Goal: Navigation & Orientation: Find specific page/section

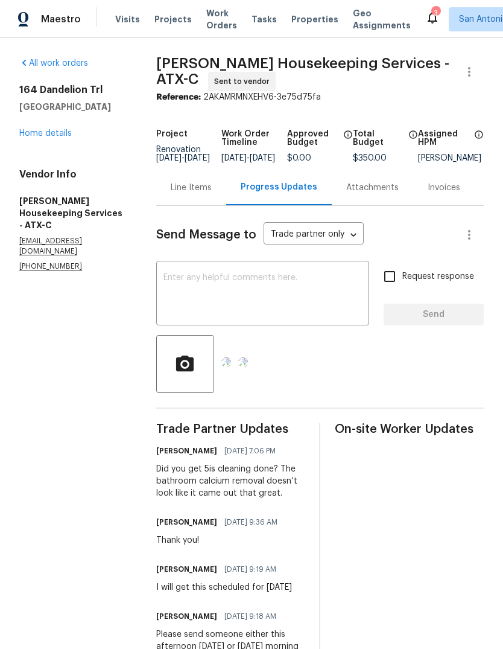
scroll to position [-4, 0]
click at [39, 136] on link "Home details" at bounding box center [45, 133] width 53 height 8
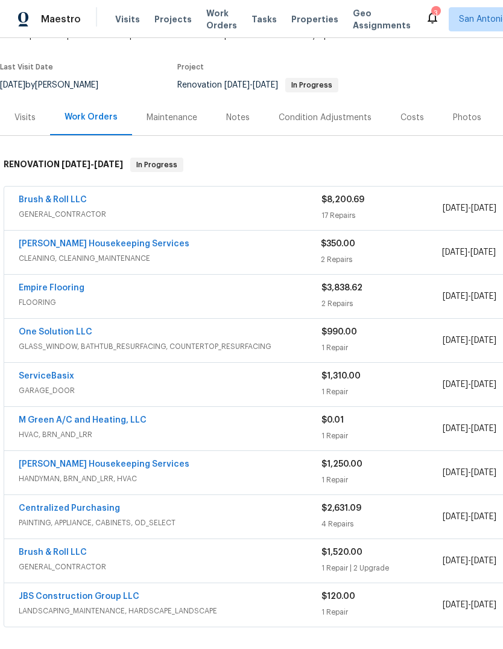
scroll to position [83, 0]
click at [56, 248] on link "[PERSON_NAME] Housekeeping Services" at bounding box center [104, 244] width 171 height 8
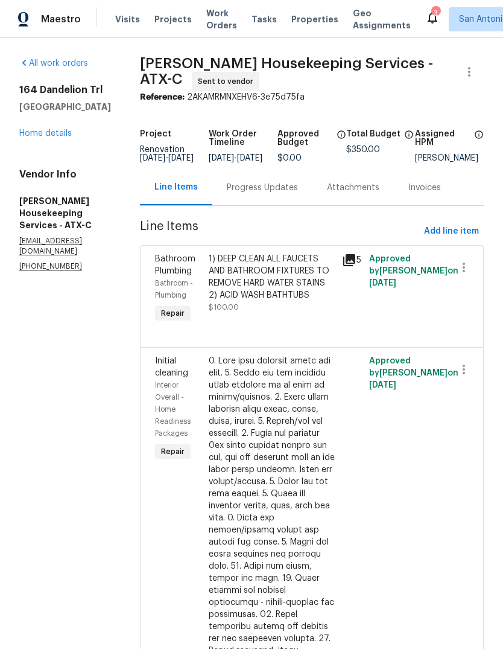
click at [281, 190] on div "Progress Updates" at bounding box center [262, 188] width 71 height 12
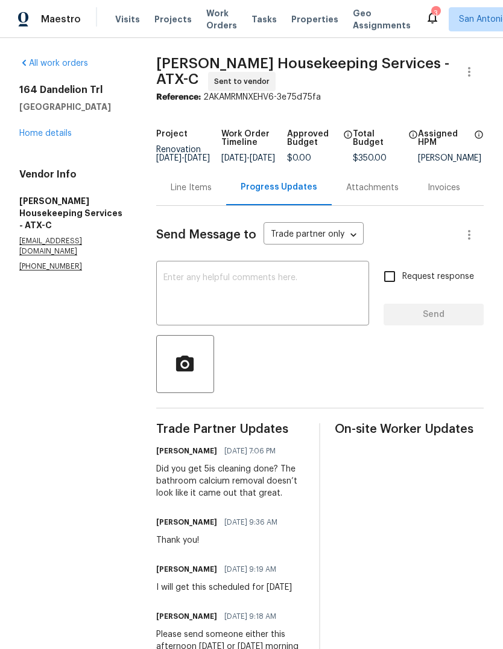
click at [57, 144] on div "All work orders [STREET_ADDRESS] Home details Vendor Info [PERSON_NAME] Houseke…" at bounding box center [73, 164] width 108 height 214
click at [35, 136] on link "Home details" at bounding box center [45, 133] width 53 height 8
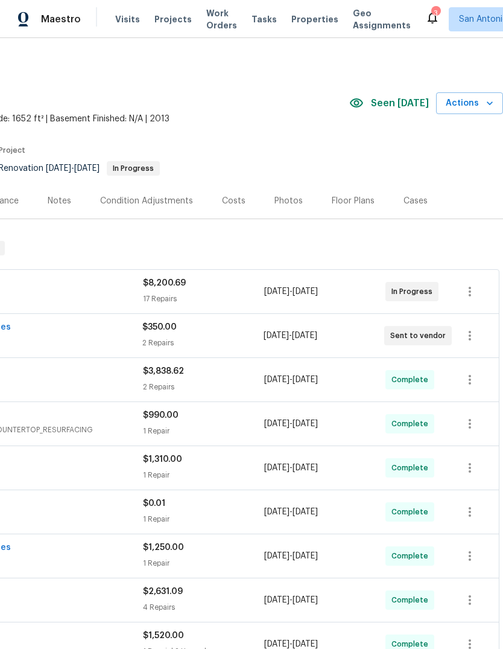
scroll to position [0, 179]
click at [285, 202] on div "Photos" at bounding box center [289, 201] width 28 height 12
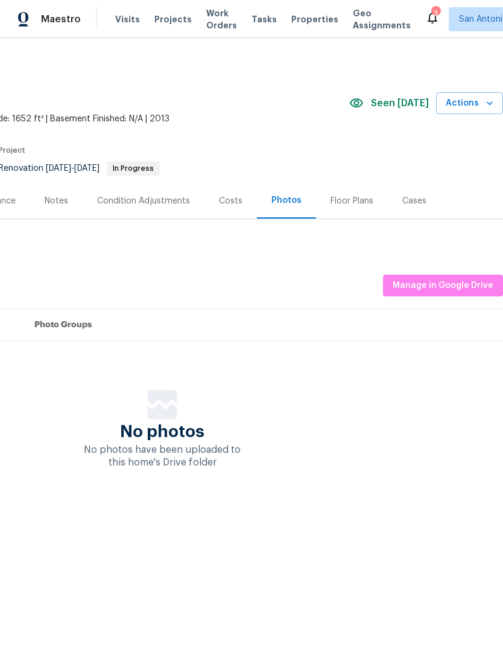
click at [446, 283] on span "Manage in Google Drive" at bounding box center [443, 285] width 101 height 15
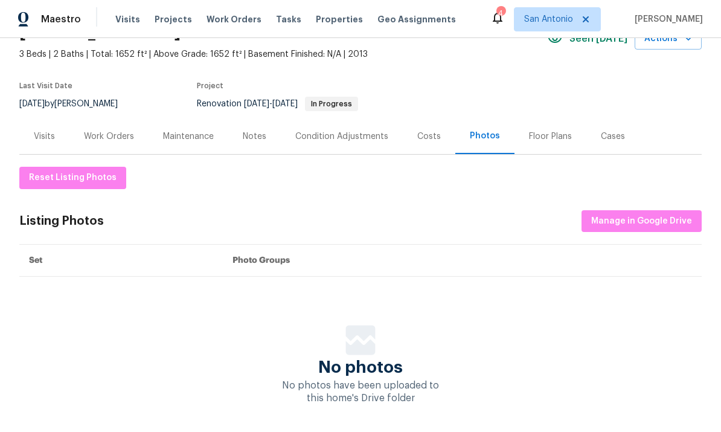
scroll to position [64, 0]
click at [649, 225] on span "Manage in Google Drive" at bounding box center [641, 221] width 101 height 15
